Goal: Task Accomplishment & Management: Use online tool/utility

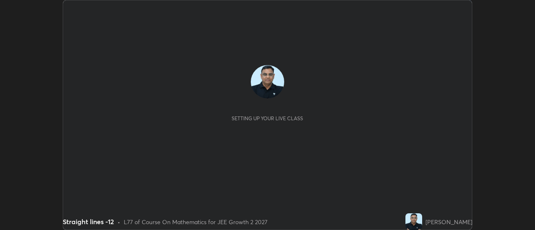
scroll to position [230, 534]
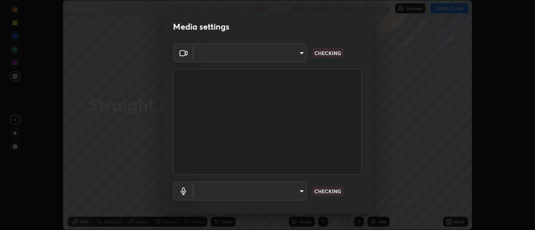
type input "bb472acd43814c493e76e7b6f69679a6546984a9169f098bd099272128ff4822"
type input "communications"
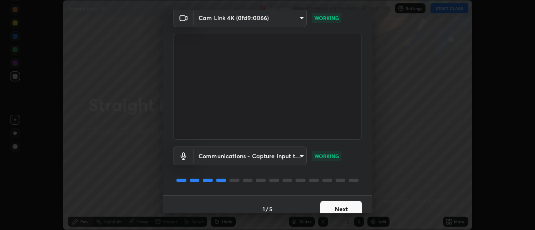
scroll to position [38, 0]
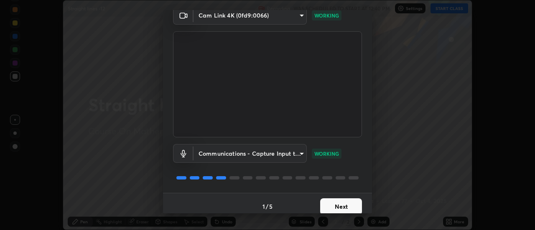
click at [353, 204] on button "Next" at bounding box center [341, 206] width 42 height 17
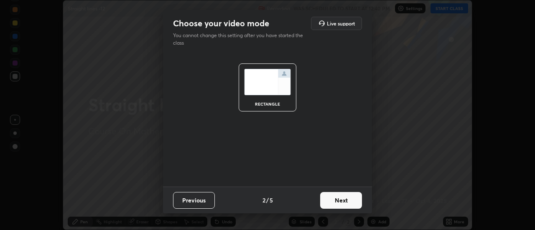
scroll to position [0, 0]
click at [352, 202] on button "Next" at bounding box center [341, 200] width 42 height 17
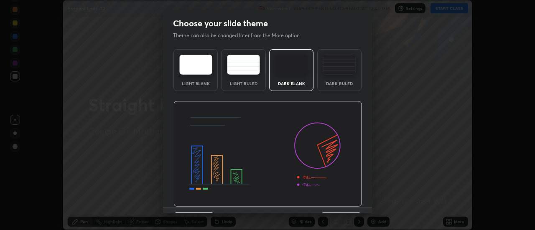
scroll to position [20, 0]
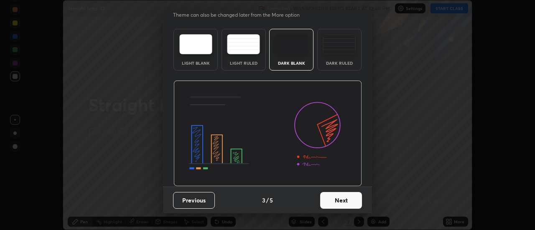
click at [347, 202] on button "Next" at bounding box center [341, 200] width 42 height 17
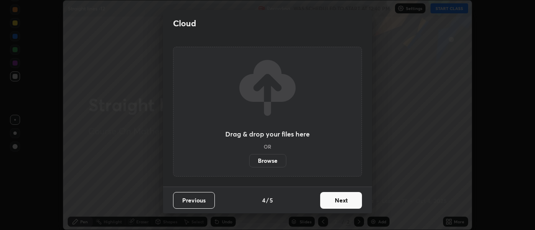
click at [343, 202] on button "Next" at bounding box center [341, 200] width 42 height 17
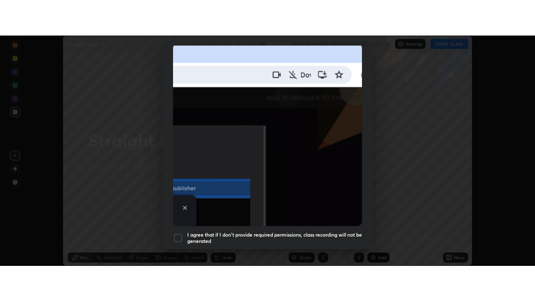
scroll to position [214, 0]
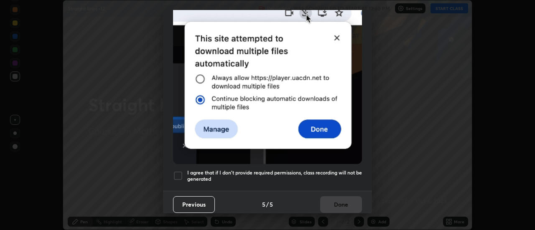
click at [180, 171] on div at bounding box center [178, 176] width 10 height 10
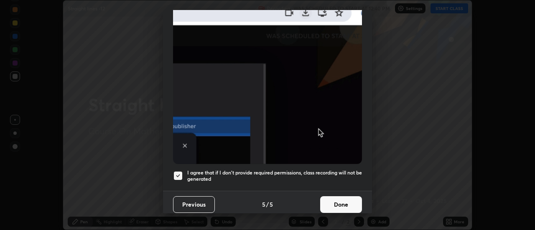
click at [337, 199] on button "Done" at bounding box center [341, 204] width 42 height 17
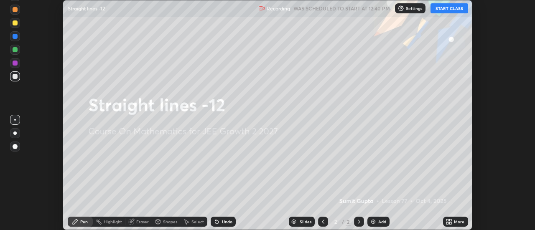
click at [372, 218] on div "Add" at bounding box center [378, 222] width 22 height 10
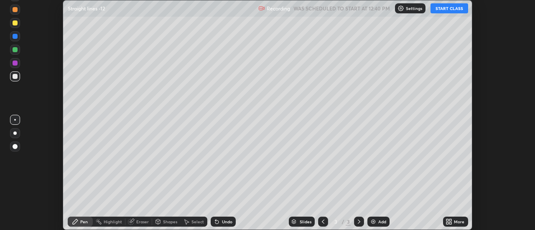
click at [455, 222] on div "More" at bounding box center [459, 222] width 10 height 4
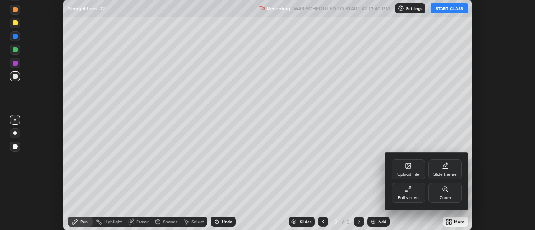
click at [407, 194] on div "Full screen" at bounding box center [407, 193] width 33 height 20
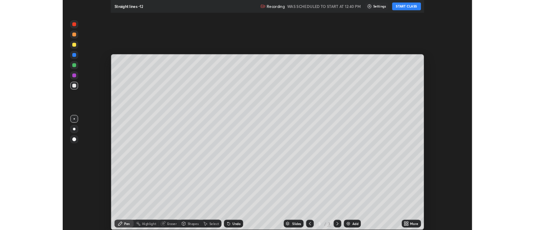
scroll to position [301, 535]
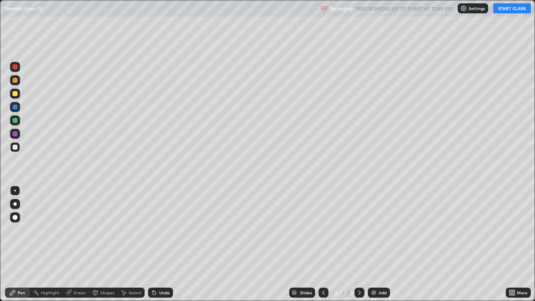
click at [505, 11] on button "START CLASS" at bounding box center [512, 8] width 38 height 10
click at [88, 230] on div "Eraser" at bounding box center [76, 292] width 27 height 10
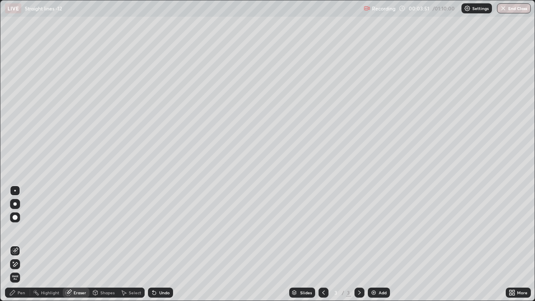
click at [24, 230] on div "Pen" at bounding box center [22, 292] width 8 height 4
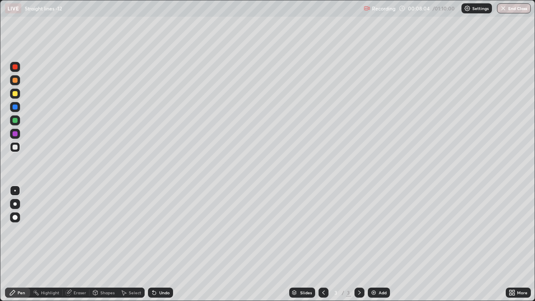
click at [169, 230] on div "Undo" at bounding box center [160, 292] width 25 height 10
click at [172, 230] on div "Undo" at bounding box center [160, 292] width 25 height 10
click at [18, 81] on div at bounding box center [15, 80] width 10 height 10
click at [15, 147] on div at bounding box center [15, 147] width 5 height 5
click at [375, 230] on img at bounding box center [373, 292] width 7 height 7
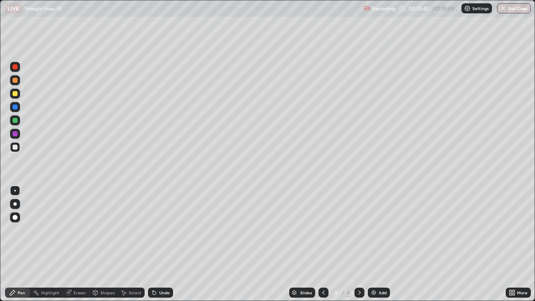
click at [138, 230] on div "Select" at bounding box center [135, 292] width 13 height 4
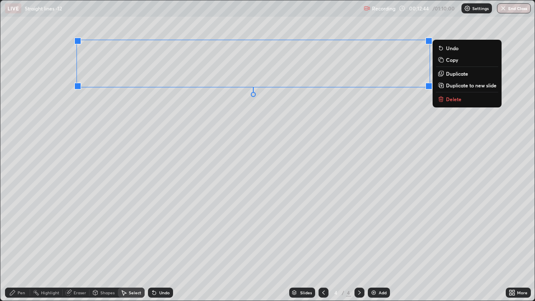
click at [451, 61] on p "Copy" at bounding box center [452, 59] width 12 height 7
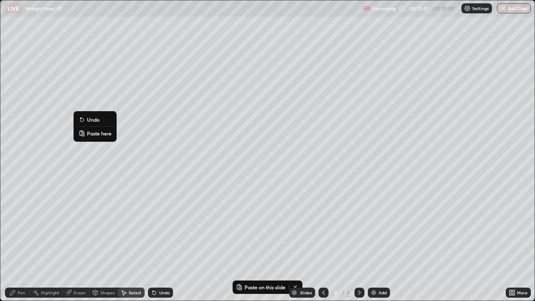
click at [95, 134] on p "Paste here" at bounding box center [99, 133] width 25 height 7
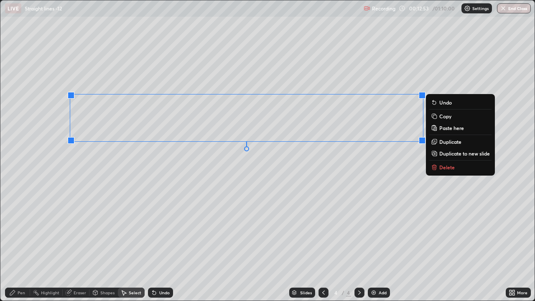
click at [26, 230] on div "Pen" at bounding box center [17, 292] width 25 height 10
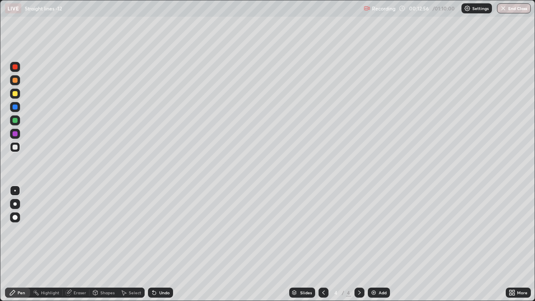
click at [79, 230] on div "Eraser" at bounding box center [80, 292] width 13 height 4
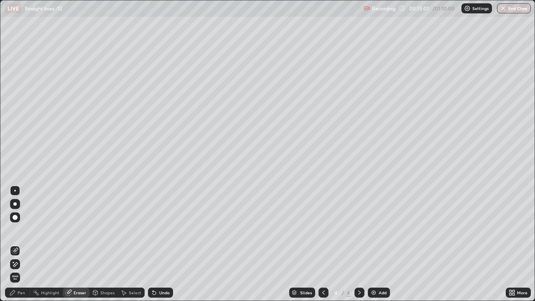
click at [25, 230] on div "Pen" at bounding box center [17, 292] width 25 height 10
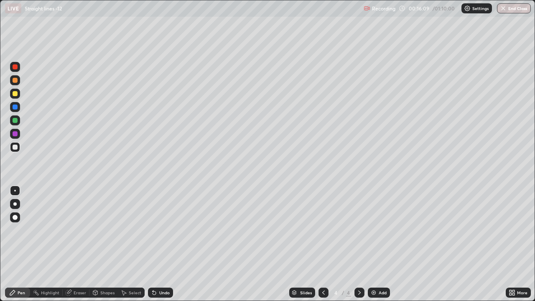
click at [383, 230] on div "Add" at bounding box center [382, 292] width 8 height 4
click at [134, 230] on div "Select" at bounding box center [135, 292] width 13 height 4
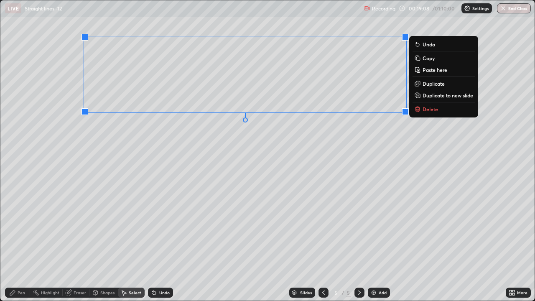
click at [430, 60] on p "Copy" at bounding box center [428, 58] width 12 height 7
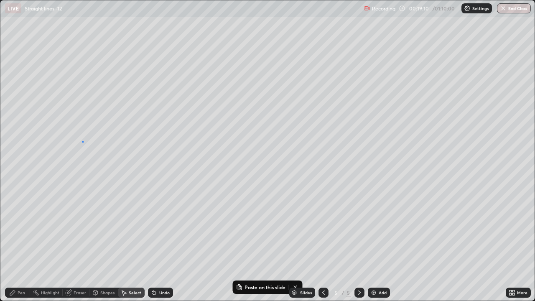
click at [83, 141] on div "0 ° Undo Copy Paste here Duplicate Duplicate to new slide Delete" at bounding box center [267, 150] width 534 height 300
click at [117, 178] on p "Paste here" at bounding box center [119, 175] width 25 height 7
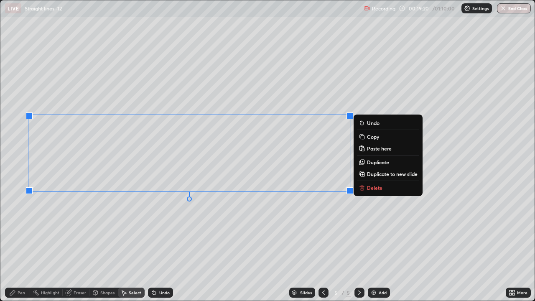
click at [177, 230] on div "0 ° Undo Copy Paste here Duplicate Duplicate to new slide Delete" at bounding box center [267, 150] width 534 height 300
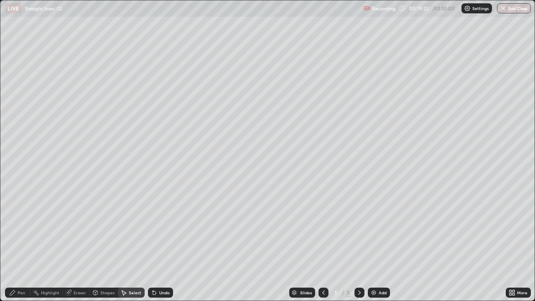
click at [22, 230] on div "Pen" at bounding box center [22, 292] width 8 height 4
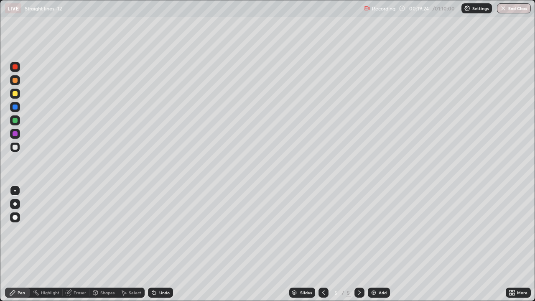
click at [21, 130] on div at bounding box center [14, 133] width 13 height 13
click at [15, 147] on div at bounding box center [15, 147] width 5 height 5
click at [81, 230] on div "Eraser" at bounding box center [80, 292] width 13 height 4
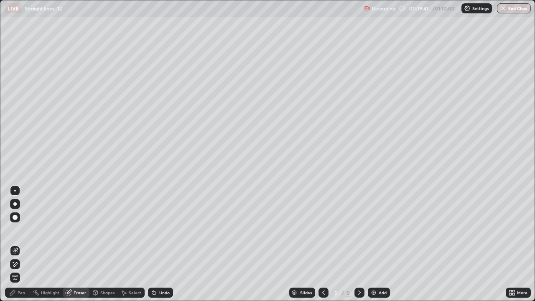
click at [25, 230] on div "Pen" at bounding box center [17, 292] width 25 height 10
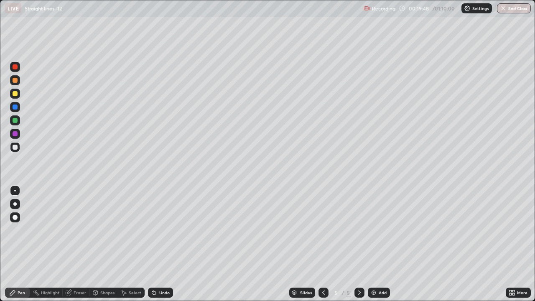
click at [83, 230] on div "Eraser" at bounding box center [76, 292] width 27 height 10
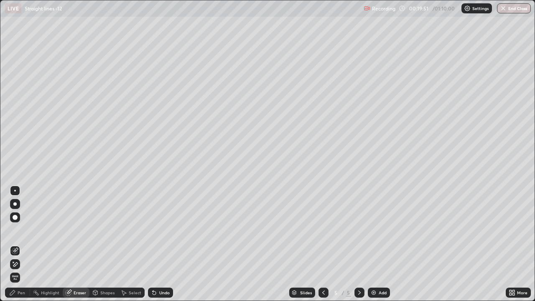
click at [22, 230] on div "Pen" at bounding box center [22, 292] width 8 height 4
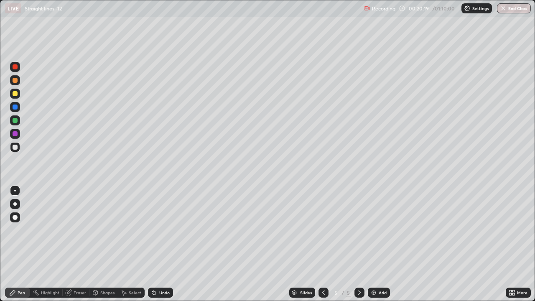
click at [380, 230] on div "Add" at bounding box center [382, 292] width 8 height 4
click at [167, 230] on div "Undo" at bounding box center [164, 292] width 10 height 4
click at [164, 230] on div "Undo" at bounding box center [164, 292] width 10 height 4
click at [165, 230] on div "Undo" at bounding box center [160, 292] width 25 height 10
click at [167, 230] on div "Undo" at bounding box center [160, 292] width 25 height 10
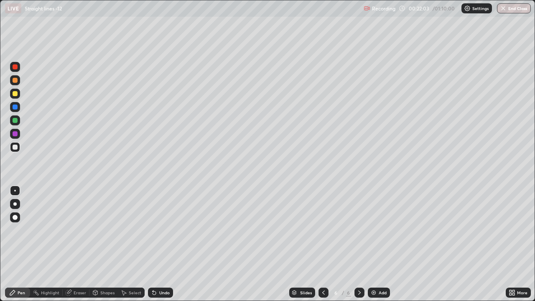
click at [169, 230] on div "Undo" at bounding box center [160, 292] width 25 height 10
click at [167, 230] on div "Undo" at bounding box center [160, 292] width 25 height 10
click at [381, 230] on div "Add" at bounding box center [382, 292] width 8 height 4
click at [16, 137] on div at bounding box center [15, 134] width 10 height 10
click at [16, 149] on div at bounding box center [15, 147] width 5 height 5
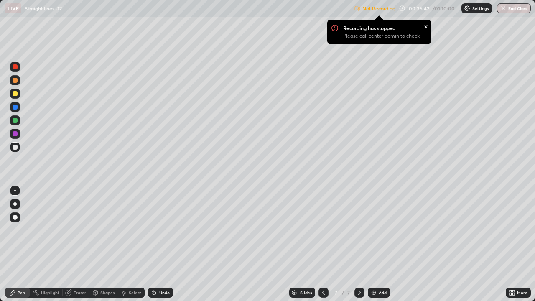
click at [18, 134] on div at bounding box center [15, 134] width 10 height 10
click at [18, 148] on div at bounding box center [15, 147] width 10 height 10
click at [385, 230] on div "Add" at bounding box center [382, 292] width 8 height 4
click at [372, 30] on p "Recording has stopped" at bounding box center [369, 28] width 52 height 7
click at [367, 11] on p "Not Recording" at bounding box center [378, 8] width 33 height 6
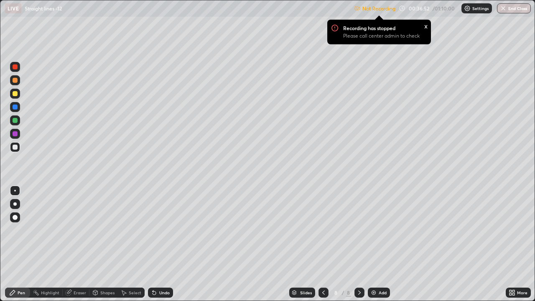
click at [375, 37] on p "Please call center admin to check" at bounding box center [381, 36] width 76 height 7
click at [390, 38] on p "Please call center admin to check" at bounding box center [381, 36] width 76 height 7
click at [392, 36] on p "Please call center admin to check" at bounding box center [381, 36] width 76 height 7
click at [424, 25] on div "x" at bounding box center [425, 25] width 3 height 9
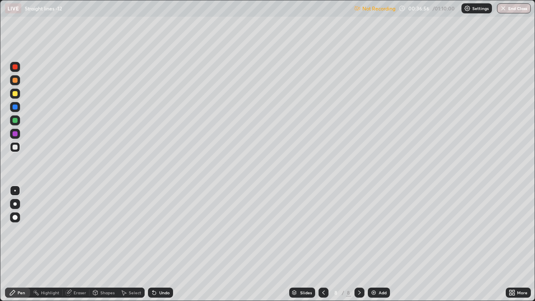
click at [480, 9] on p "Settings" at bounding box center [480, 8] width 16 height 4
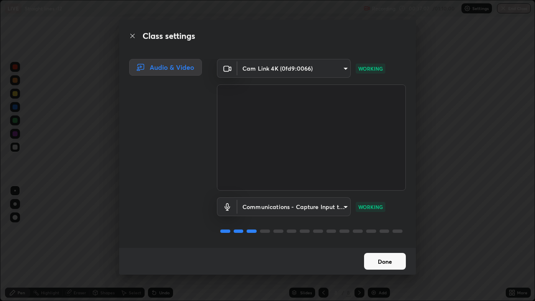
click at [388, 230] on button "Done" at bounding box center [385, 261] width 42 height 17
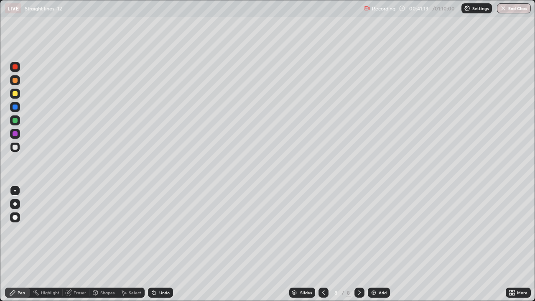
click at [166, 230] on div "Undo" at bounding box center [164, 292] width 10 height 4
click at [166, 230] on div "Undo" at bounding box center [160, 292] width 25 height 10
click at [166, 230] on div "Undo" at bounding box center [164, 292] width 10 height 4
click at [167, 230] on div "Undo" at bounding box center [164, 292] width 10 height 4
click at [168, 230] on div "Undo" at bounding box center [164, 292] width 10 height 4
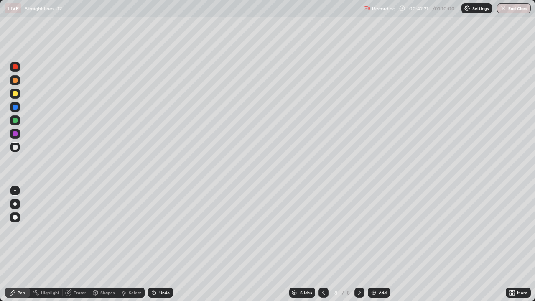
click at [169, 230] on div "Undo" at bounding box center [160, 292] width 25 height 10
click at [170, 230] on div "Undo" at bounding box center [160, 292] width 25 height 10
click at [376, 230] on div "Add" at bounding box center [379, 292] width 22 height 10
click at [152, 230] on icon at bounding box center [154, 292] width 7 height 7
click at [156, 230] on icon at bounding box center [154, 292] width 7 height 7
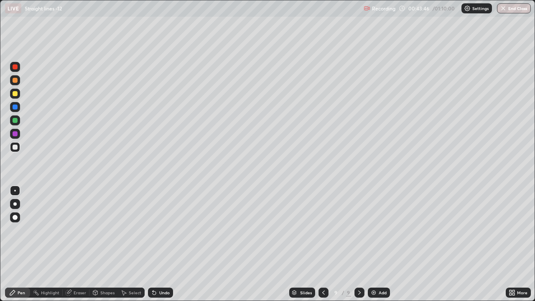
click at [158, 230] on div "Undo" at bounding box center [160, 292] width 25 height 10
click at [160, 230] on div "Undo" at bounding box center [160, 292] width 25 height 10
click at [166, 230] on div "Undo" at bounding box center [164, 292] width 10 height 4
click at [169, 230] on div "Undo" at bounding box center [160, 292] width 25 height 10
click at [387, 230] on div "Slides 9 / 9 Add" at bounding box center [339, 292] width 332 height 17
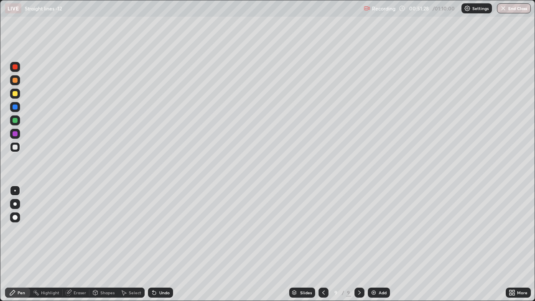
click at [380, 230] on div "Add" at bounding box center [382, 292] width 8 height 4
click at [163, 230] on div "Undo" at bounding box center [164, 292] width 10 height 4
click at [164, 230] on div "Undo" at bounding box center [164, 292] width 10 height 4
click at [321, 230] on icon at bounding box center [322, 292] width 7 height 7
click at [358, 230] on icon at bounding box center [359, 292] width 7 height 7
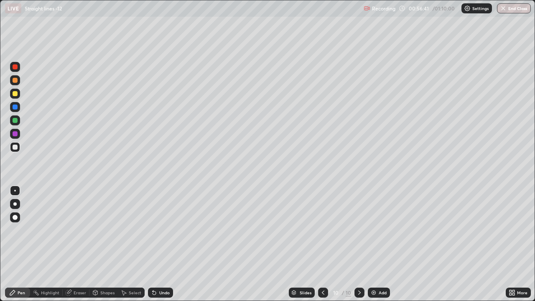
click at [381, 230] on div "Add" at bounding box center [382, 292] width 8 height 4
click at [375, 230] on img at bounding box center [373, 292] width 7 height 7
click at [168, 230] on div "Undo" at bounding box center [164, 292] width 10 height 4
click at [169, 230] on div "Undo" at bounding box center [160, 292] width 25 height 10
click at [167, 230] on div "Undo" at bounding box center [160, 292] width 25 height 10
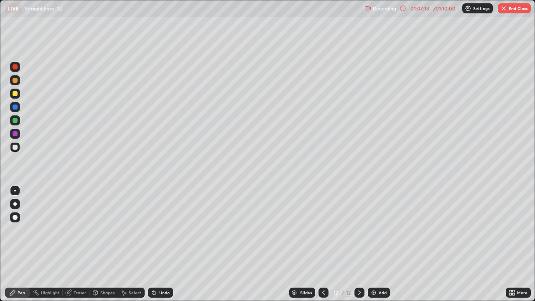
click at [166, 230] on div "Undo" at bounding box center [164, 292] width 10 height 4
click at [169, 230] on div "Undo" at bounding box center [160, 292] width 25 height 10
click at [167, 230] on div "Undo" at bounding box center [160, 292] width 25 height 10
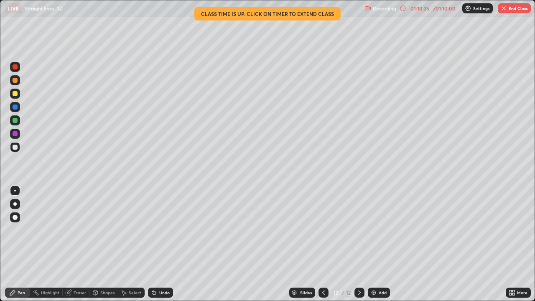
click at [512, 13] on button "End Class" at bounding box center [513, 8] width 33 height 10
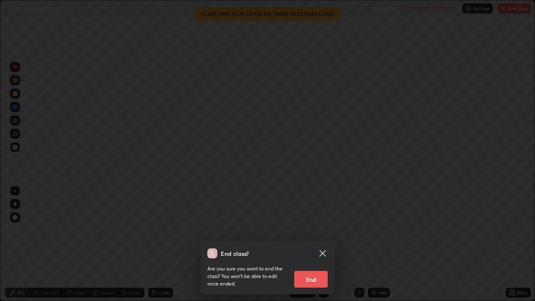
click at [317, 230] on button "End" at bounding box center [310, 279] width 33 height 17
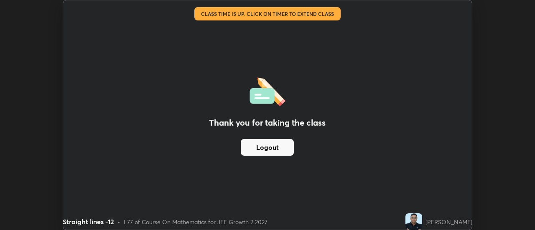
scroll to position [41534, 41230]
